Goal: Transaction & Acquisition: Book appointment/travel/reservation

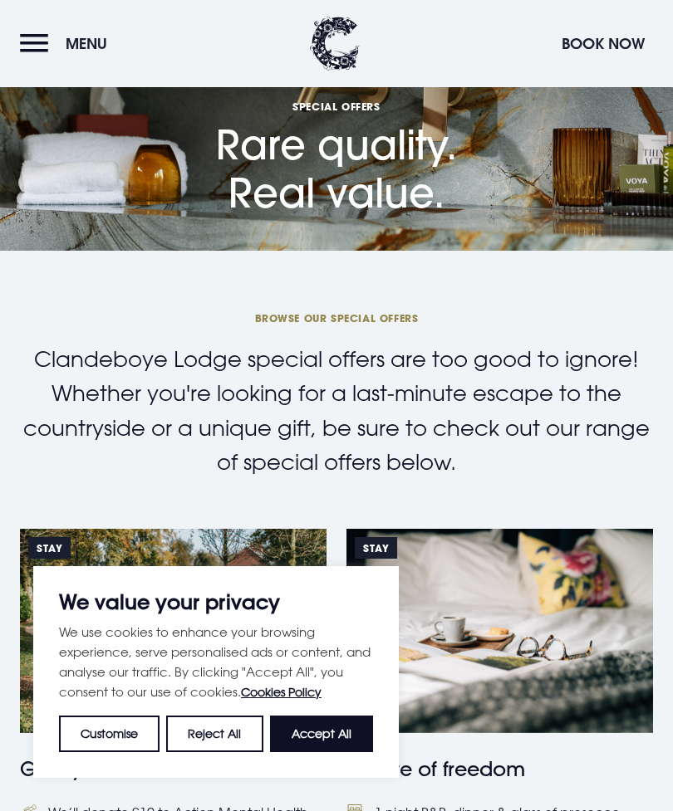
click at [316, 734] on button "Accept All" at bounding box center [321, 734] width 103 height 37
checkbox input "true"
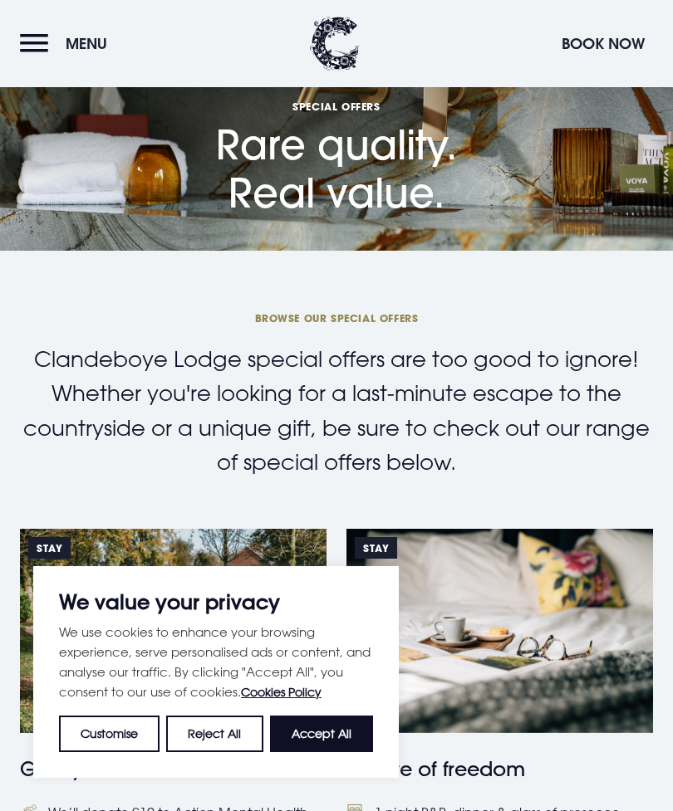
checkbox input "true"
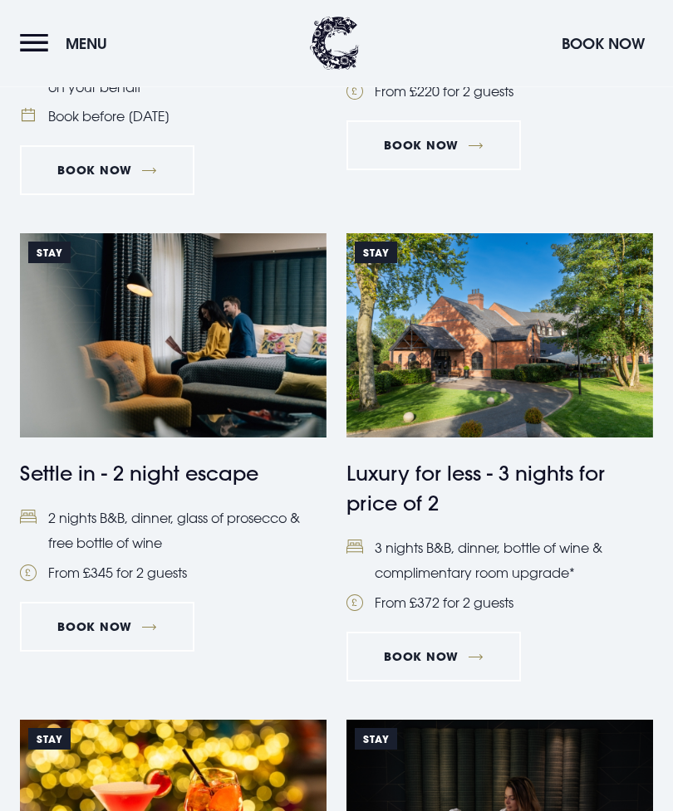
scroll to position [758, 0]
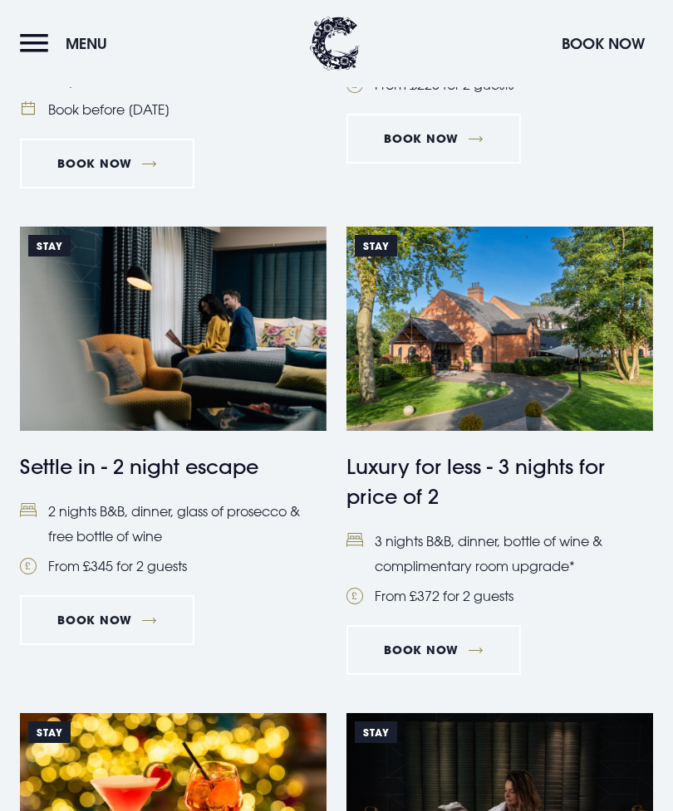
click at [408, 491] on h4 "Luxury for less - 3 nights for price of 2" at bounding box center [499, 482] width 306 height 60
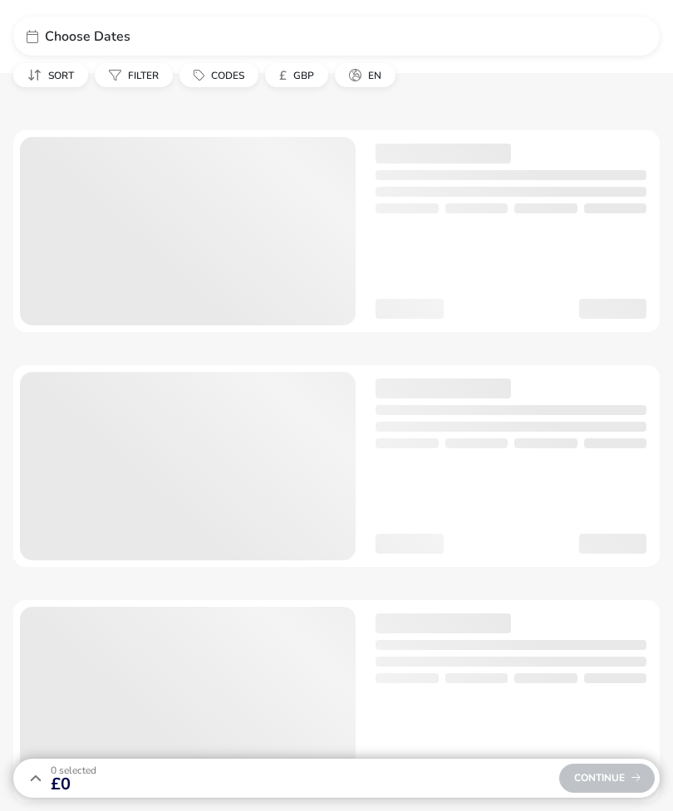
checkbox input "true"
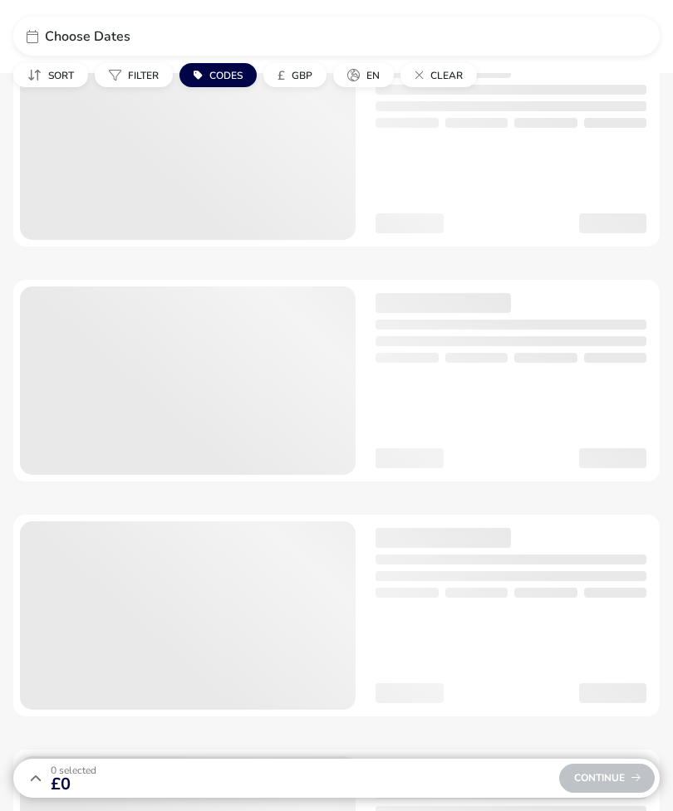
scroll to position [86, 0]
